Goal: Transaction & Acquisition: Download file/media

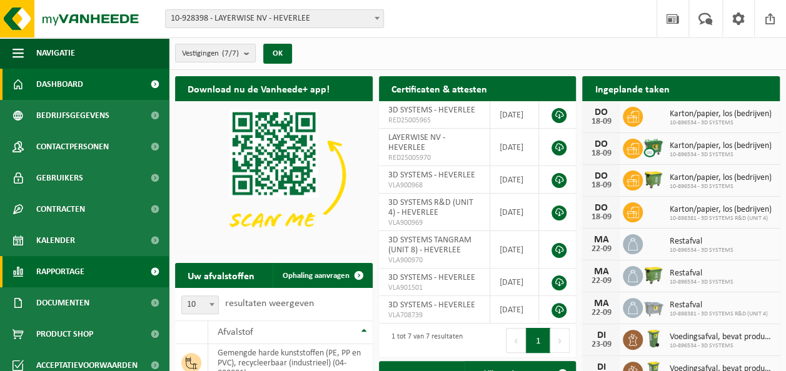
click at [53, 271] on span "Rapportage" at bounding box center [60, 271] width 48 height 31
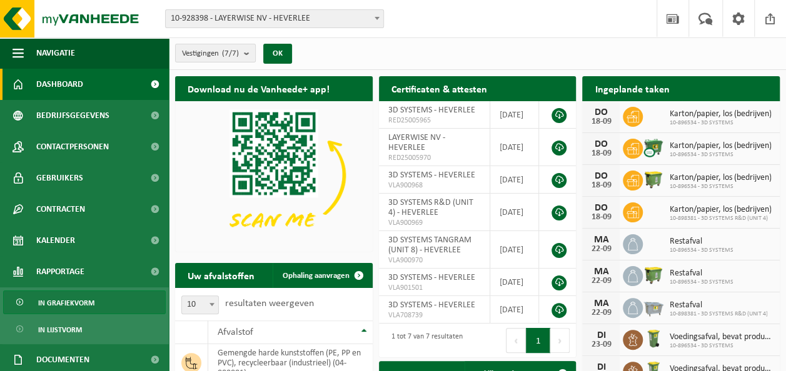
click at [73, 299] on span "In grafiekvorm" at bounding box center [66, 303] width 56 height 24
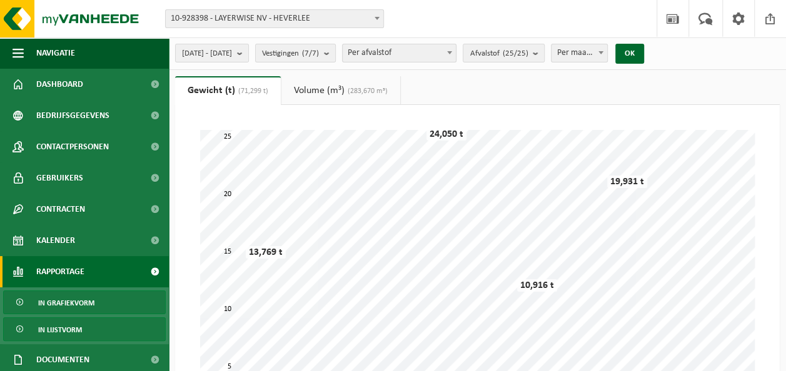
click at [71, 327] on span "In lijstvorm" at bounding box center [60, 330] width 44 height 24
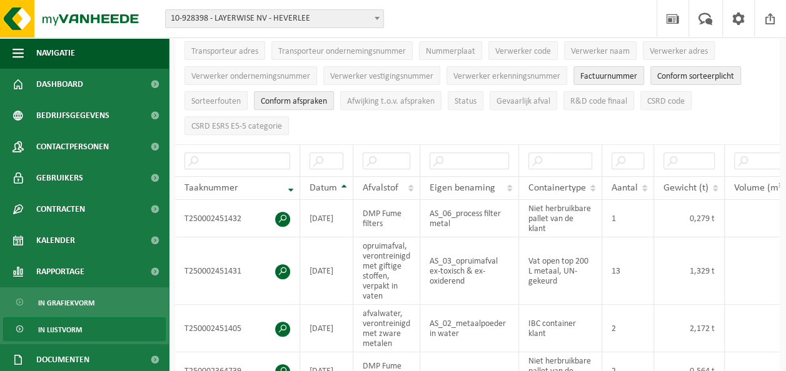
scroll to position [176, 0]
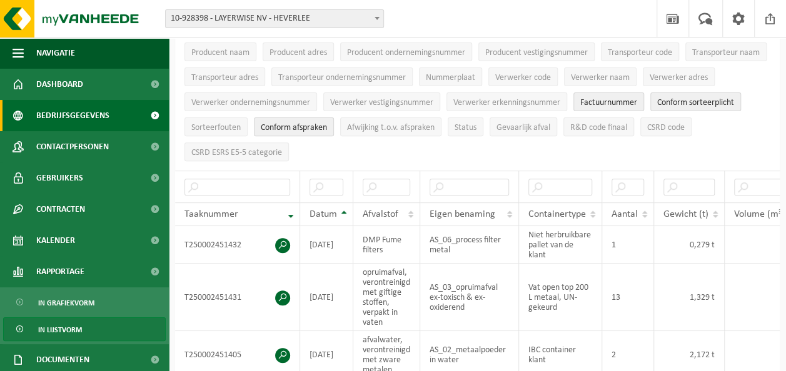
click at [79, 115] on span "Bedrijfsgegevens" at bounding box center [72, 115] width 73 height 31
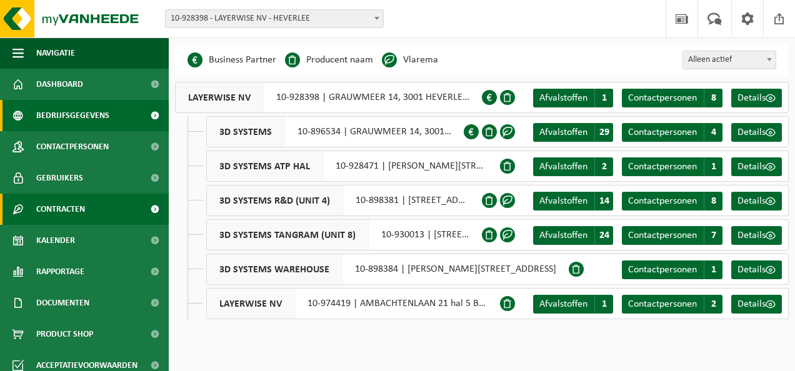
click at [70, 209] on span "Contracten" at bounding box center [60, 209] width 49 height 31
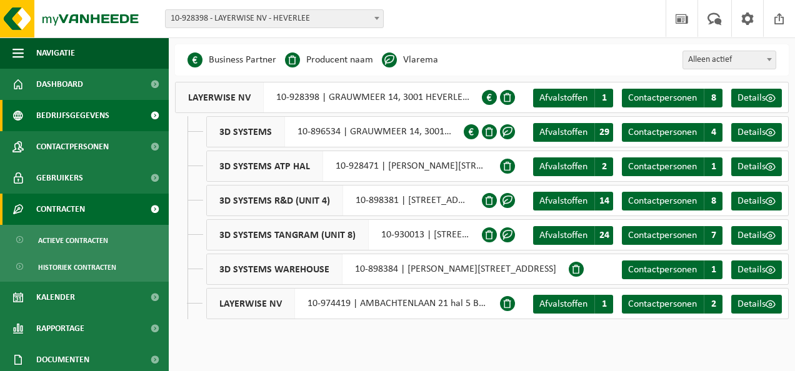
click at [69, 205] on span "Contracten" at bounding box center [60, 209] width 49 height 31
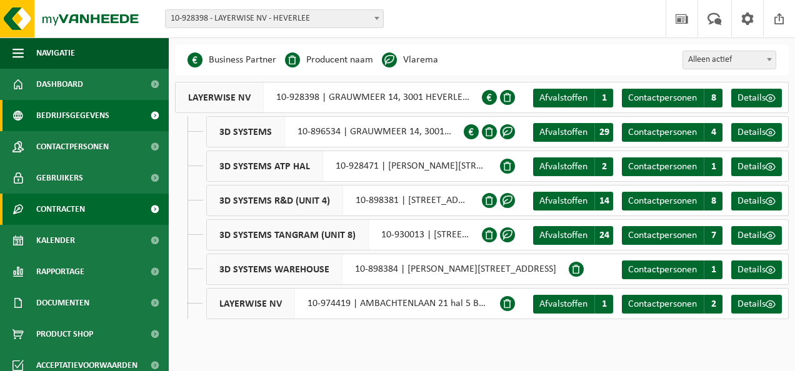
click at [84, 208] on span "Contracten" at bounding box center [60, 209] width 49 height 31
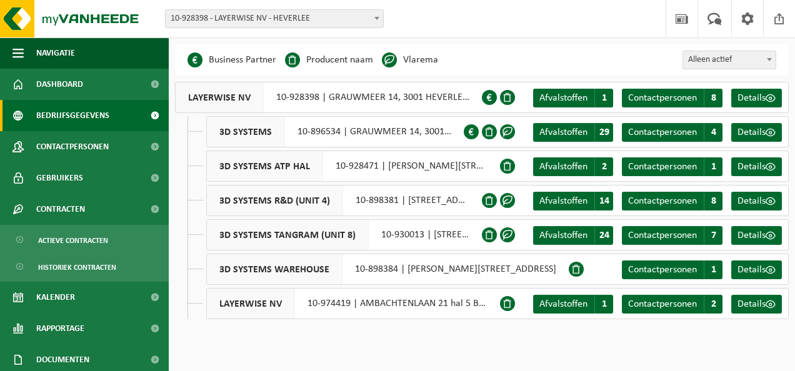
click at [257, 131] on span "3D SYSTEMS" at bounding box center [246, 132] width 78 height 30
click at [575, 129] on span "Afvalstoffen" at bounding box center [563, 133] width 48 height 10
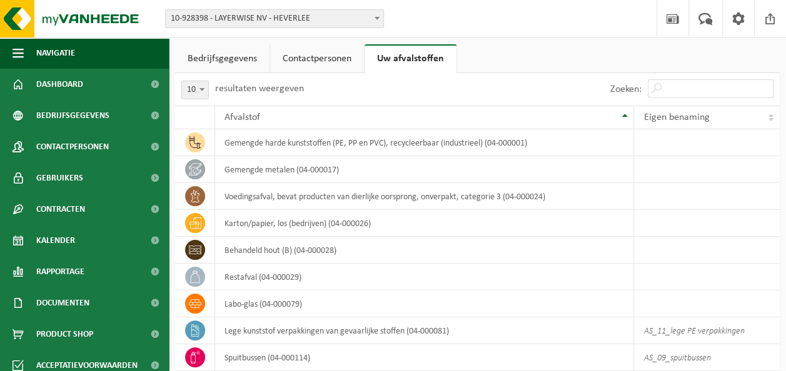
click at [225, 61] on link "Bedrijfsgegevens" at bounding box center [222, 58] width 94 height 29
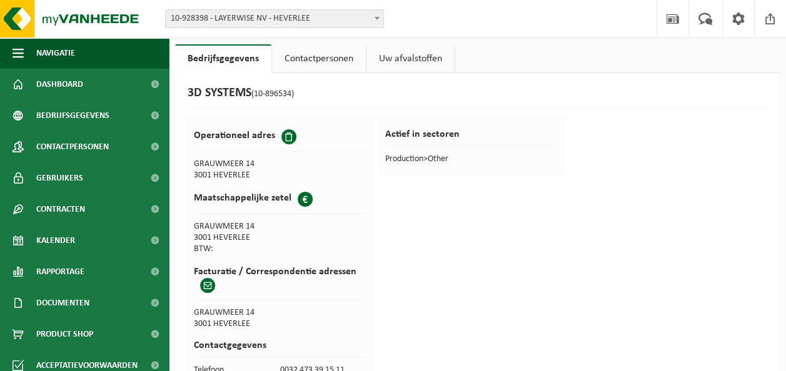
click at [303, 56] on link "Contactpersonen" at bounding box center [319, 58] width 94 height 29
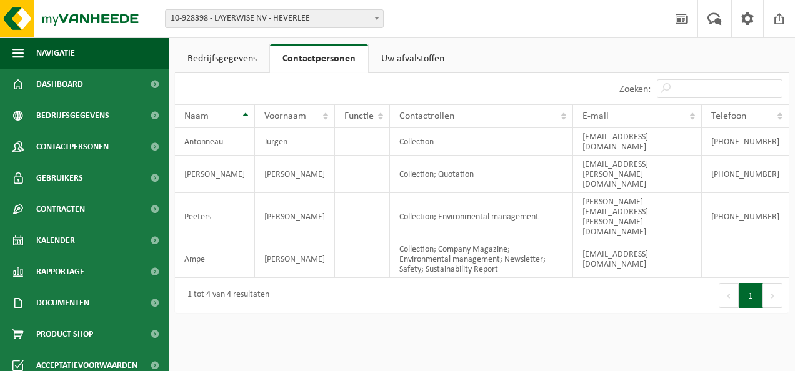
click at [398, 58] on link "Uw afvalstoffen" at bounding box center [413, 58] width 88 height 29
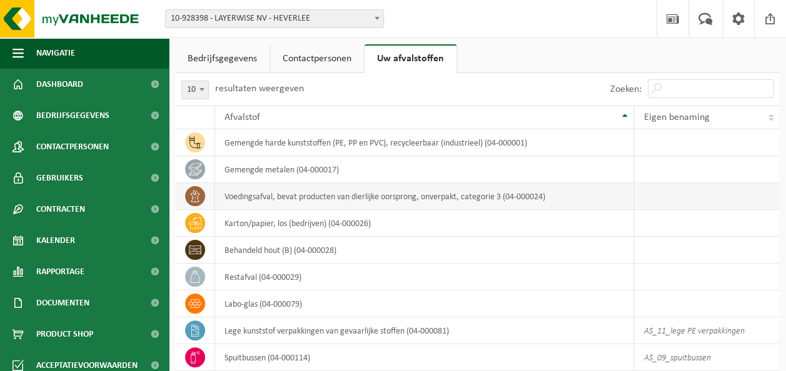
click at [321, 198] on td "voedingsafval, bevat producten van dierlijke oorsprong, onverpakt, categorie 3 …" at bounding box center [424, 196] width 419 height 27
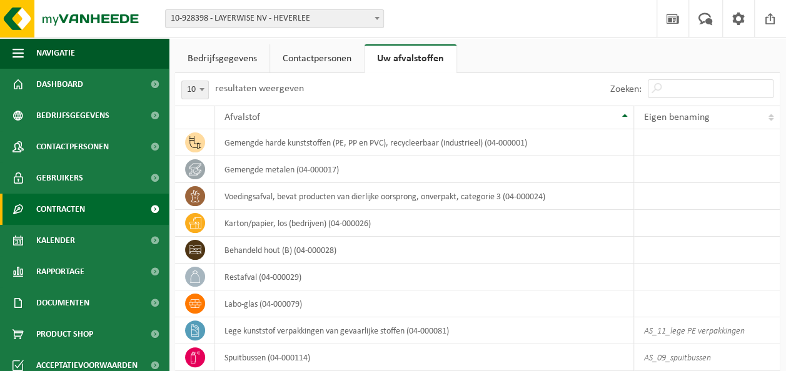
click at [58, 209] on span "Contracten" at bounding box center [60, 209] width 49 height 31
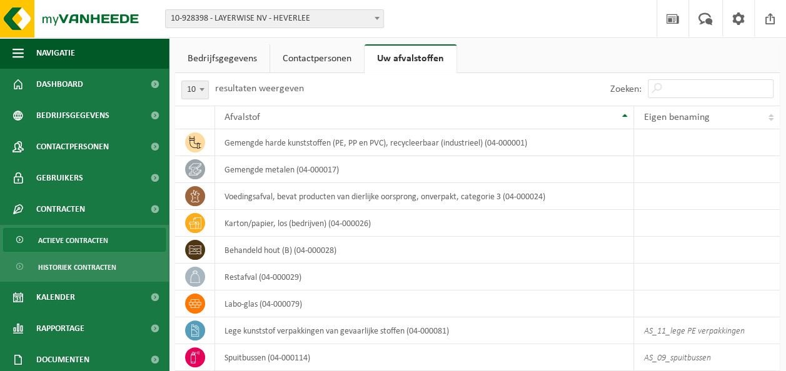
click at [68, 234] on span "Actieve contracten" at bounding box center [73, 241] width 70 height 24
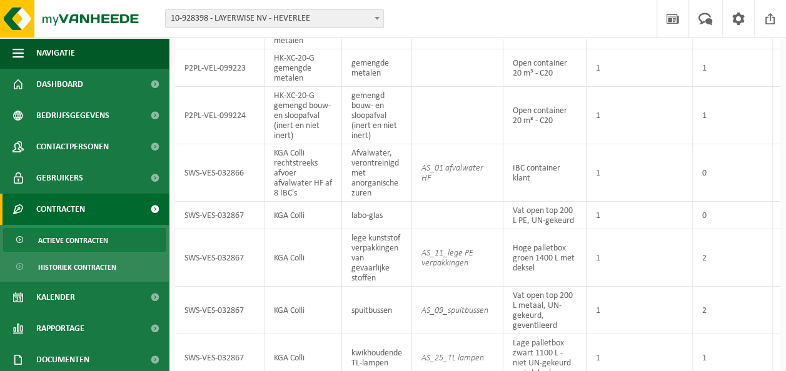
scroll to position [185, 0]
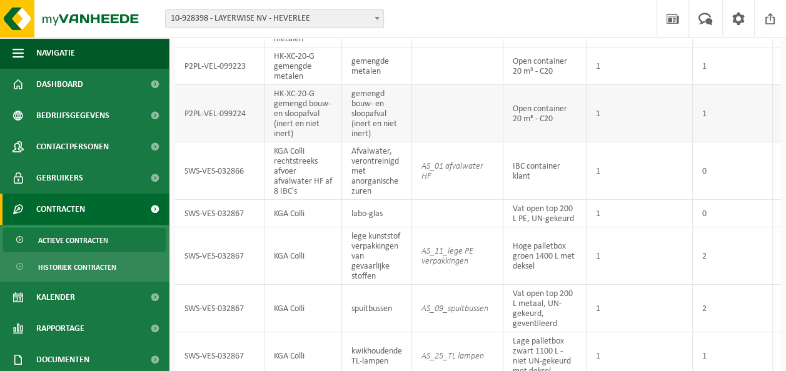
click at [538, 93] on td "Open container 20 m³ - C20" at bounding box center [544, 114] width 83 height 58
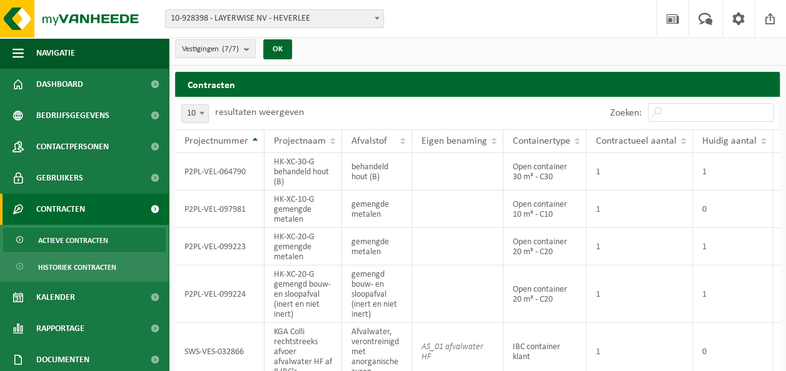
scroll to position [0, 0]
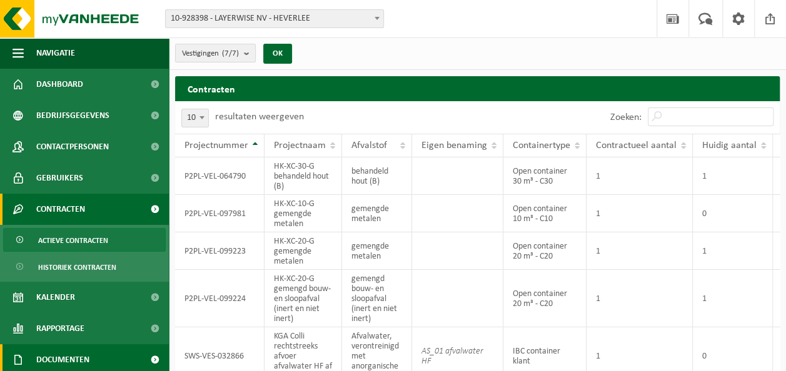
click at [65, 360] on span "Documenten" at bounding box center [62, 359] width 53 height 31
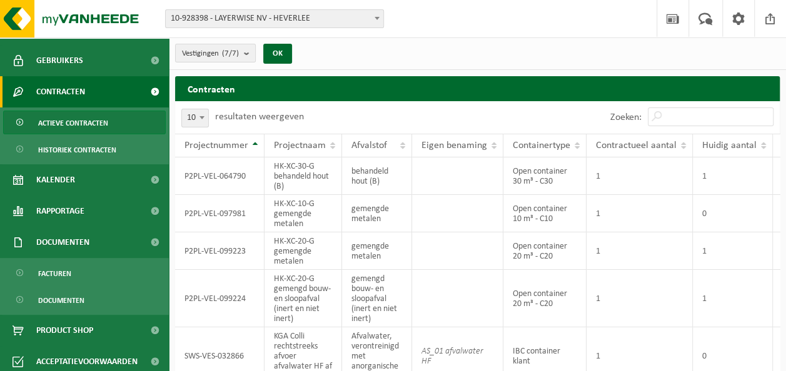
scroll to position [120, 0]
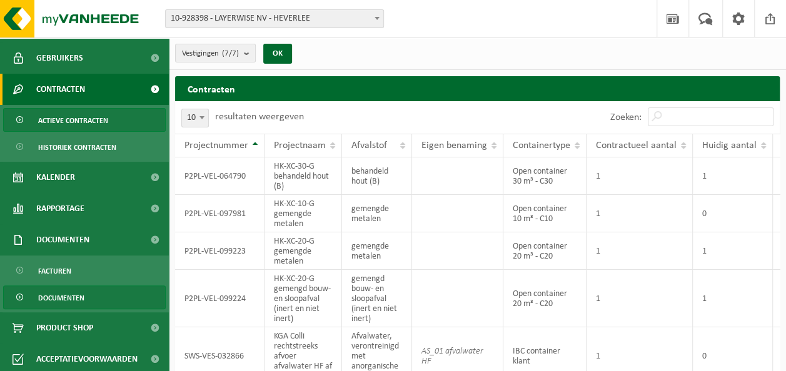
click at [64, 295] on span "Documenten" at bounding box center [61, 298] width 46 height 24
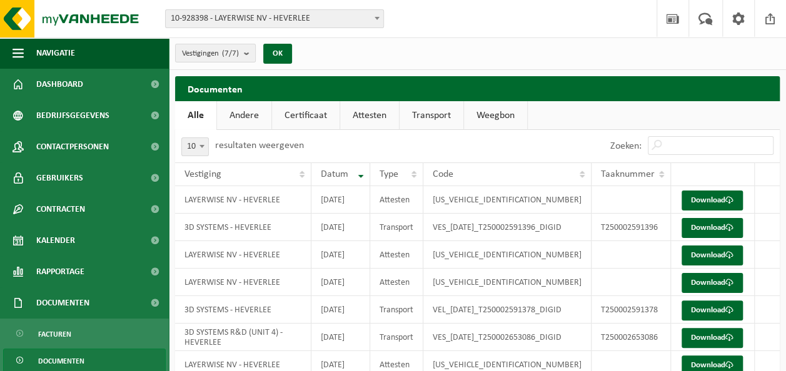
click at [246, 111] on link "Andere" at bounding box center [244, 115] width 54 height 29
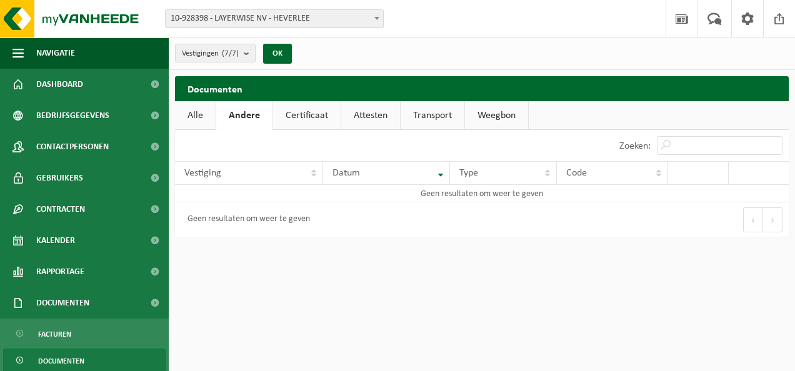
click at [297, 119] on link "Certificaat" at bounding box center [307, 115] width 68 height 29
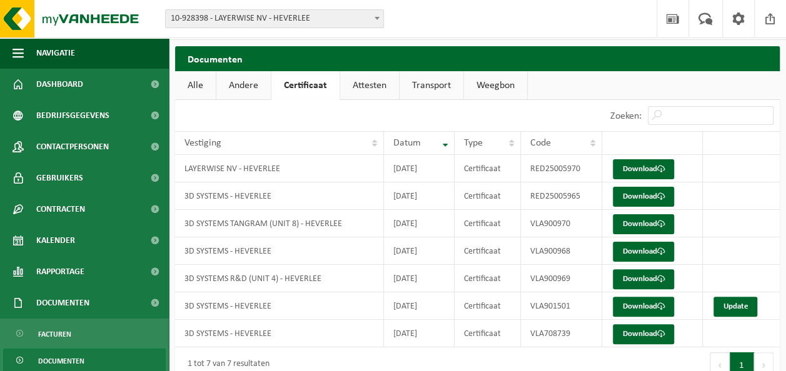
scroll to position [23, 0]
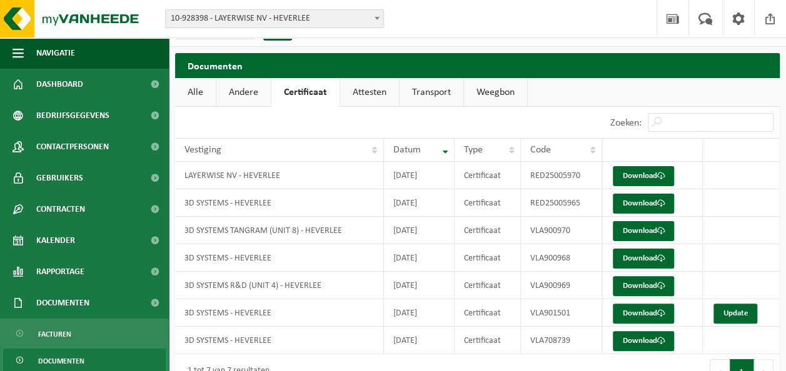
click at [355, 89] on link "Attesten" at bounding box center [369, 92] width 59 height 29
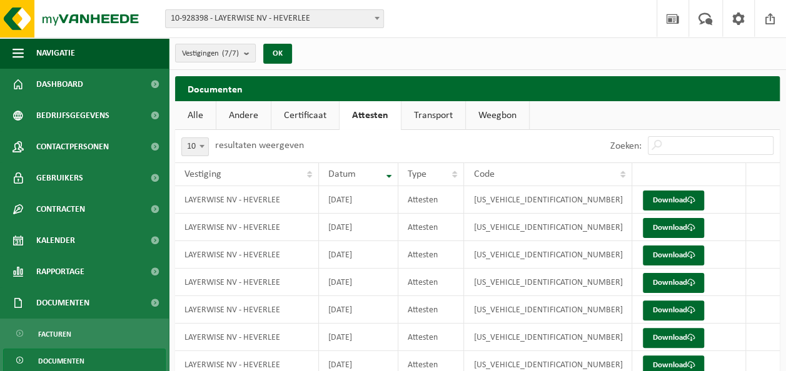
click at [421, 114] on link "Transport" at bounding box center [433, 115] width 64 height 29
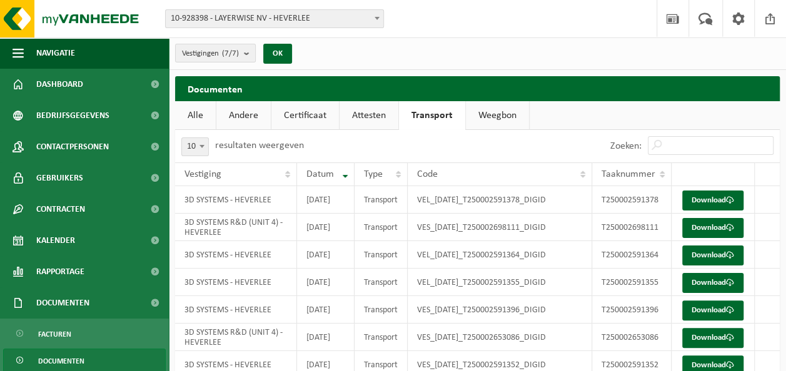
click at [478, 115] on link "Weegbon" at bounding box center [497, 115] width 63 height 29
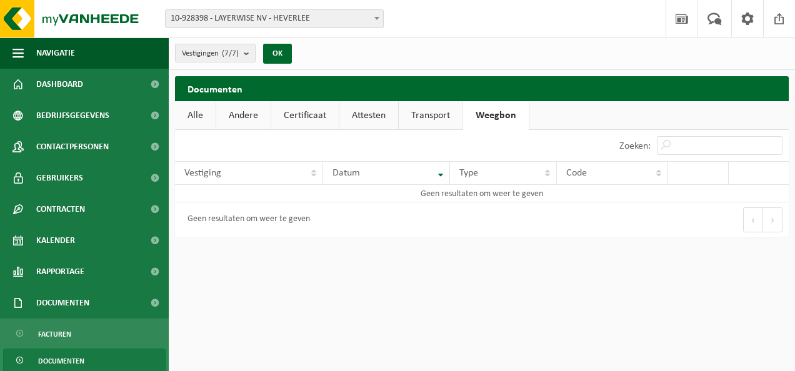
click at [193, 115] on link "Alle" at bounding box center [195, 115] width 41 height 29
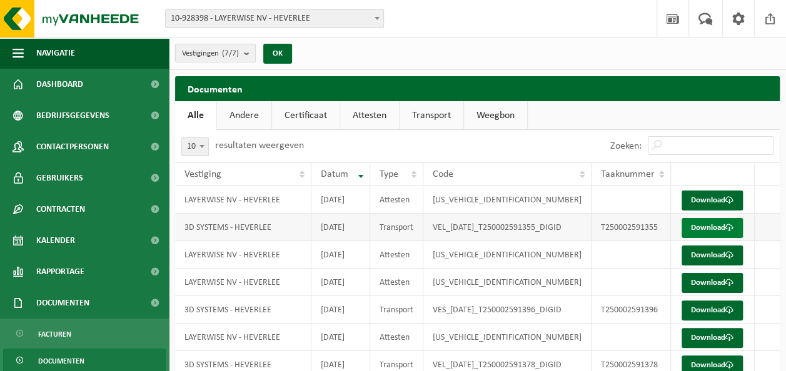
click at [702, 238] on link "Download" at bounding box center [711, 228] width 61 height 20
click at [246, 113] on link "Andere" at bounding box center [244, 115] width 54 height 29
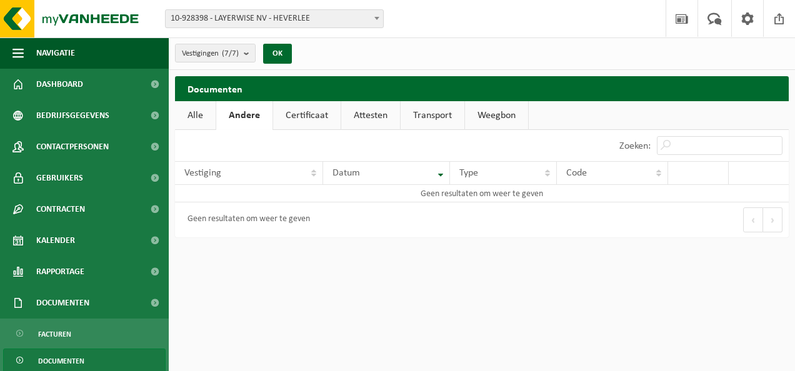
click at [297, 111] on link "Certificaat" at bounding box center [307, 115] width 68 height 29
click at [313, 121] on link "Certificaat" at bounding box center [307, 115] width 68 height 29
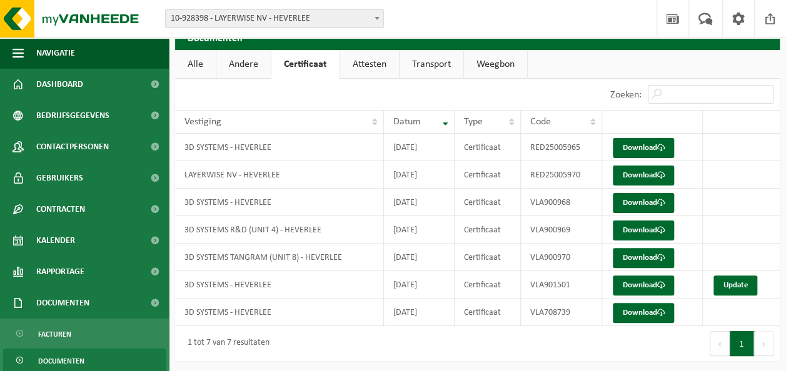
scroll to position [51, 0]
click at [662, 198] on link "Download" at bounding box center [643, 203] width 61 height 20
click at [634, 149] on link "Download" at bounding box center [643, 148] width 61 height 20
